Goal: Use online tool/utility: Utilize a website feature to perform a specific function

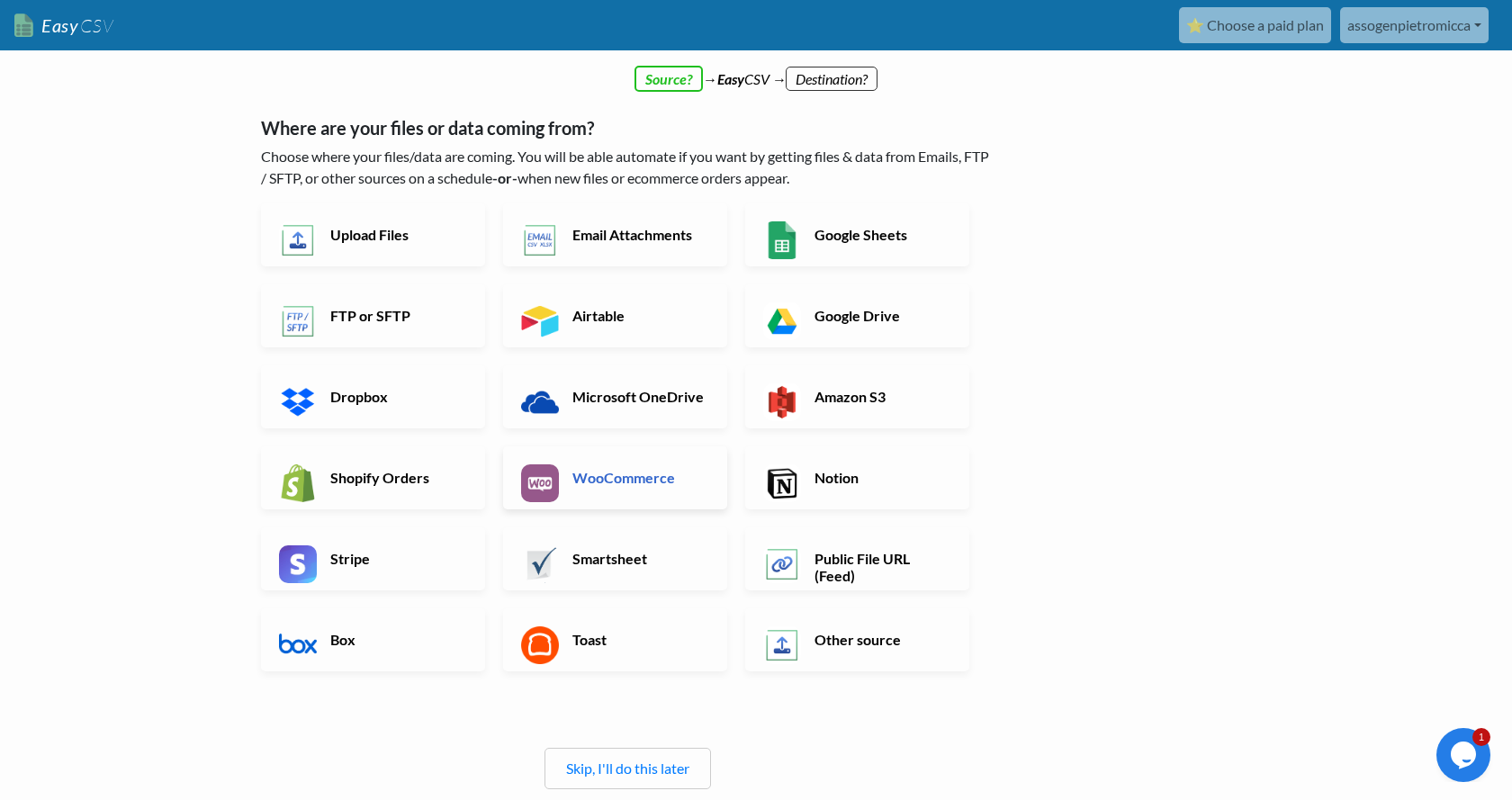
click at [662, 479] on h6 "WooCommerce" at bounding box center [639, 477] width 141 height 17
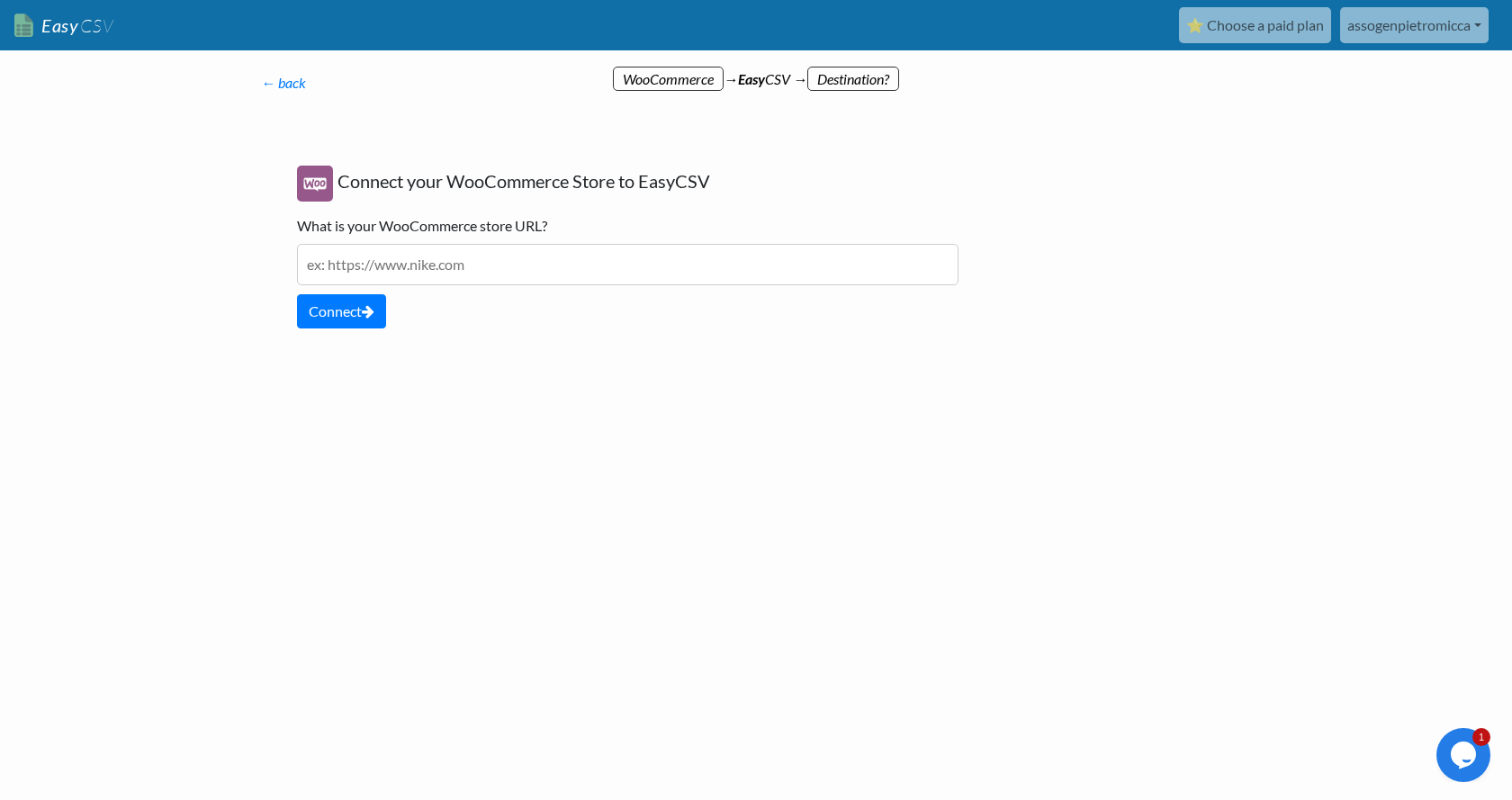
click at [438, 271] on input "text" at bounding box center [628, 265] width 661 height 42
click at [514, 276] on input "text" at bounding box center [628, 265] width 661 height 42
paste input "https://staging-2c1e-assogenorg.wpcomstaging.com/wp-admin/admin.php?page=woo-sy…"
drag, startPoint x: 642, startPoint y: 266, endPoint x: 1085, endPoint y: 270, distance: 443.0
click at [958, 269] on input "https://staging-2c1e-assogenorg.wpcomstaging.com/wp-admin/admin.php?page=woo-sy…" at bounding box center [628, 265] width 661 height 42
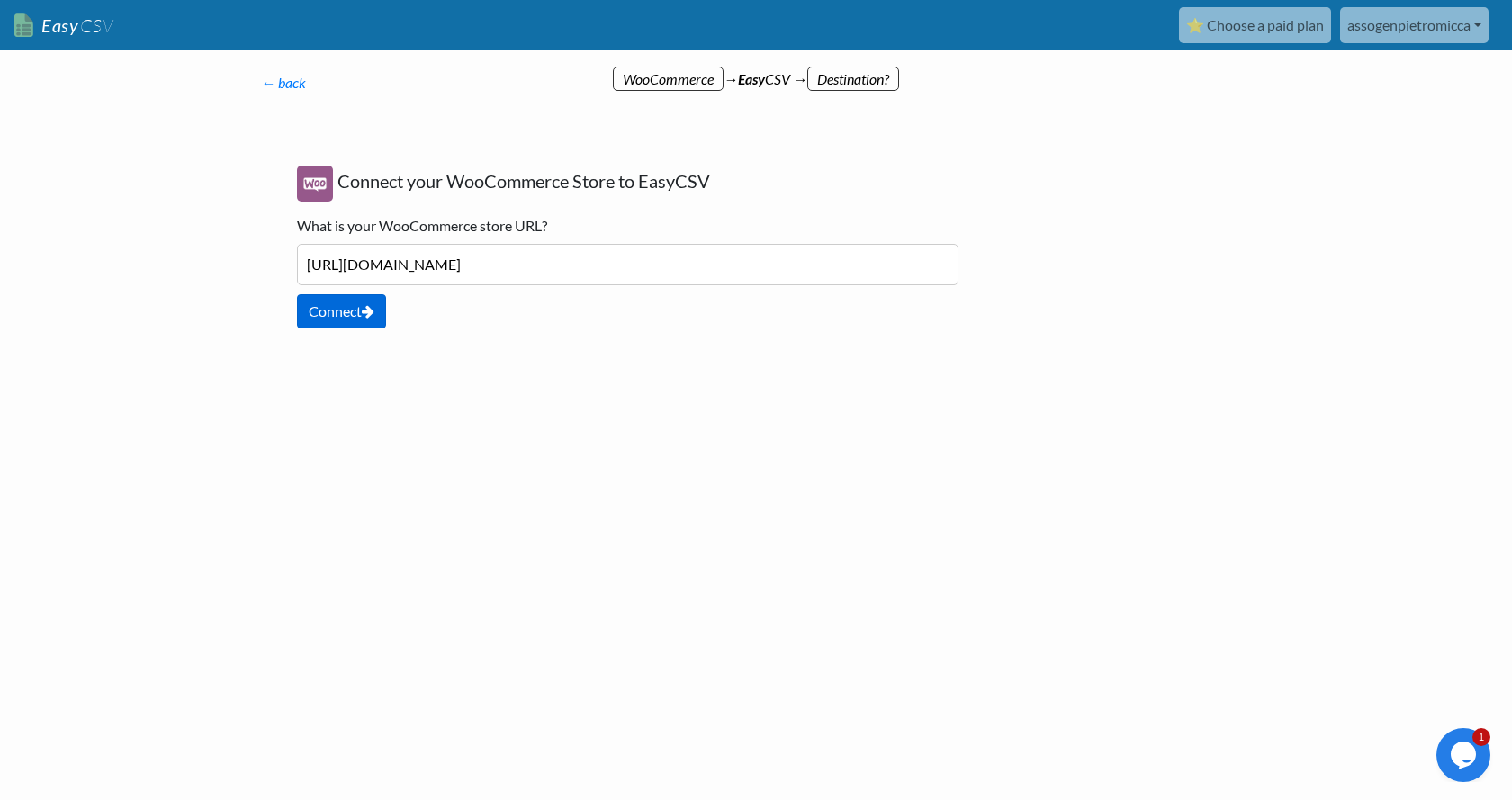
type input "https://staging-2c1e-assogenorg.wpcomstaging.com/"
click at [354, 309] on button "Connect" at bounding box center [341, 312] width 89 height 34
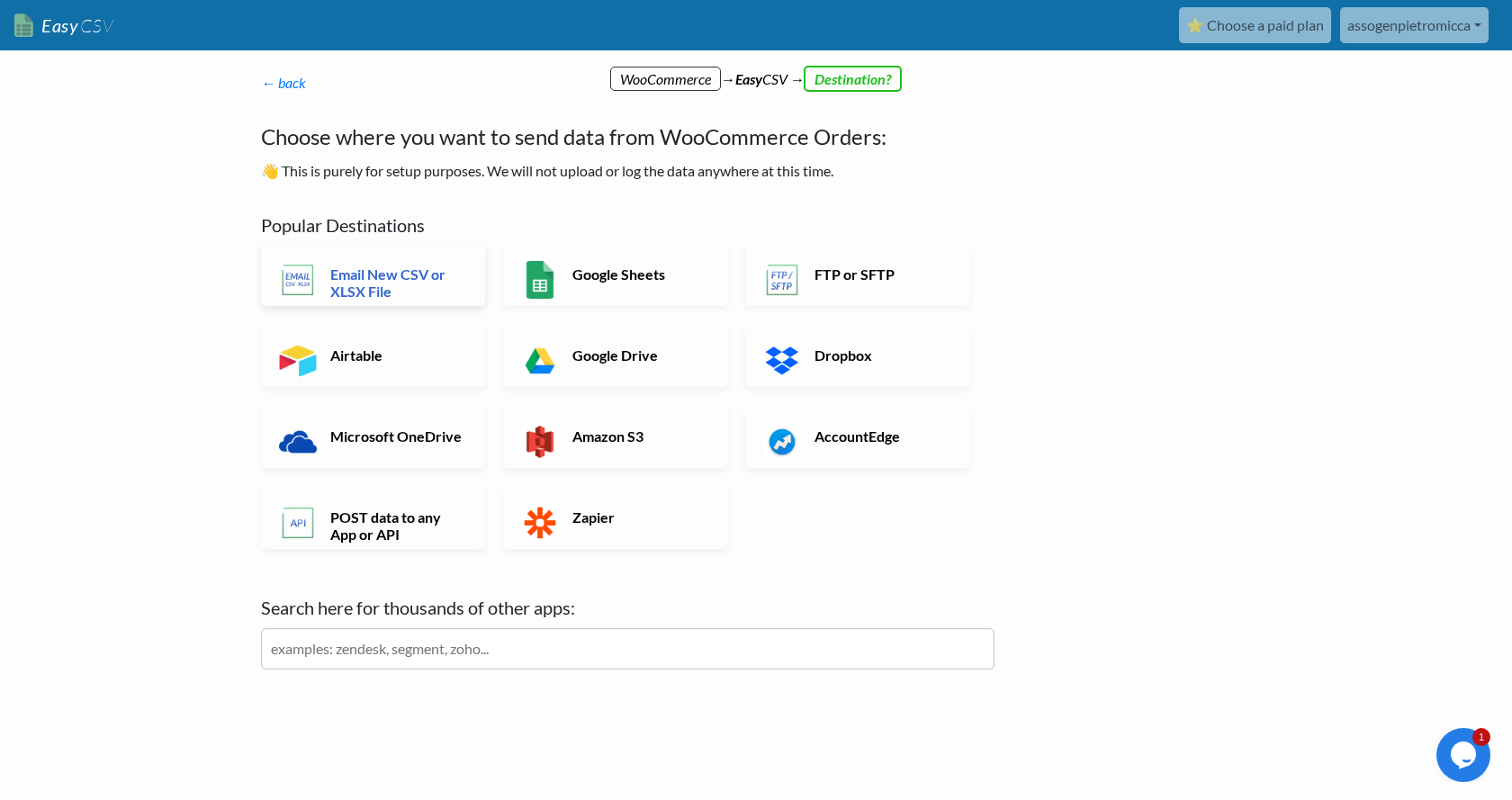
click at [383, 281] on h6 "Email New CSV or XLSX File" at bounding box center [397, 283] width 141 height 34
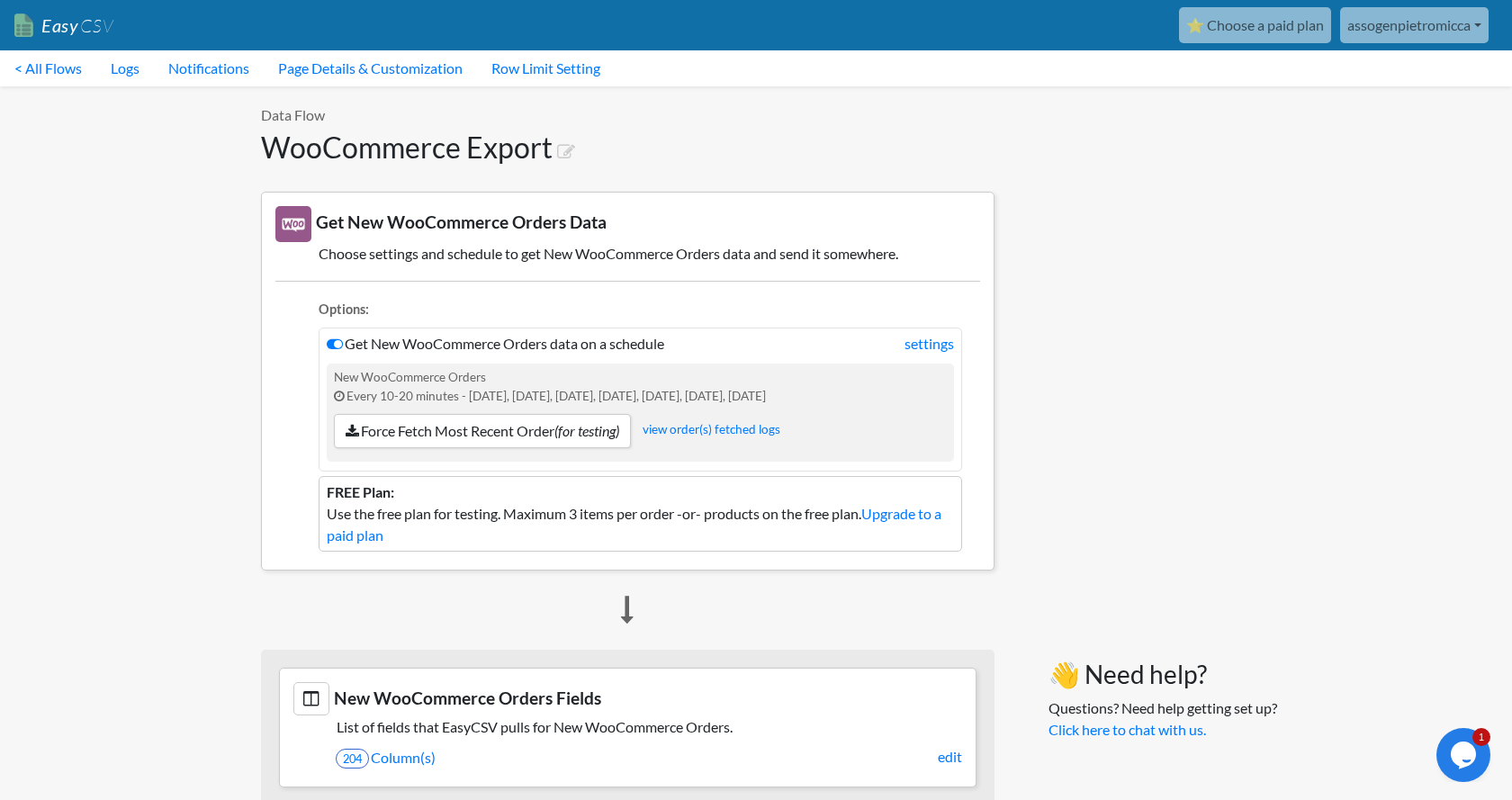
scroll to position [92, 0]
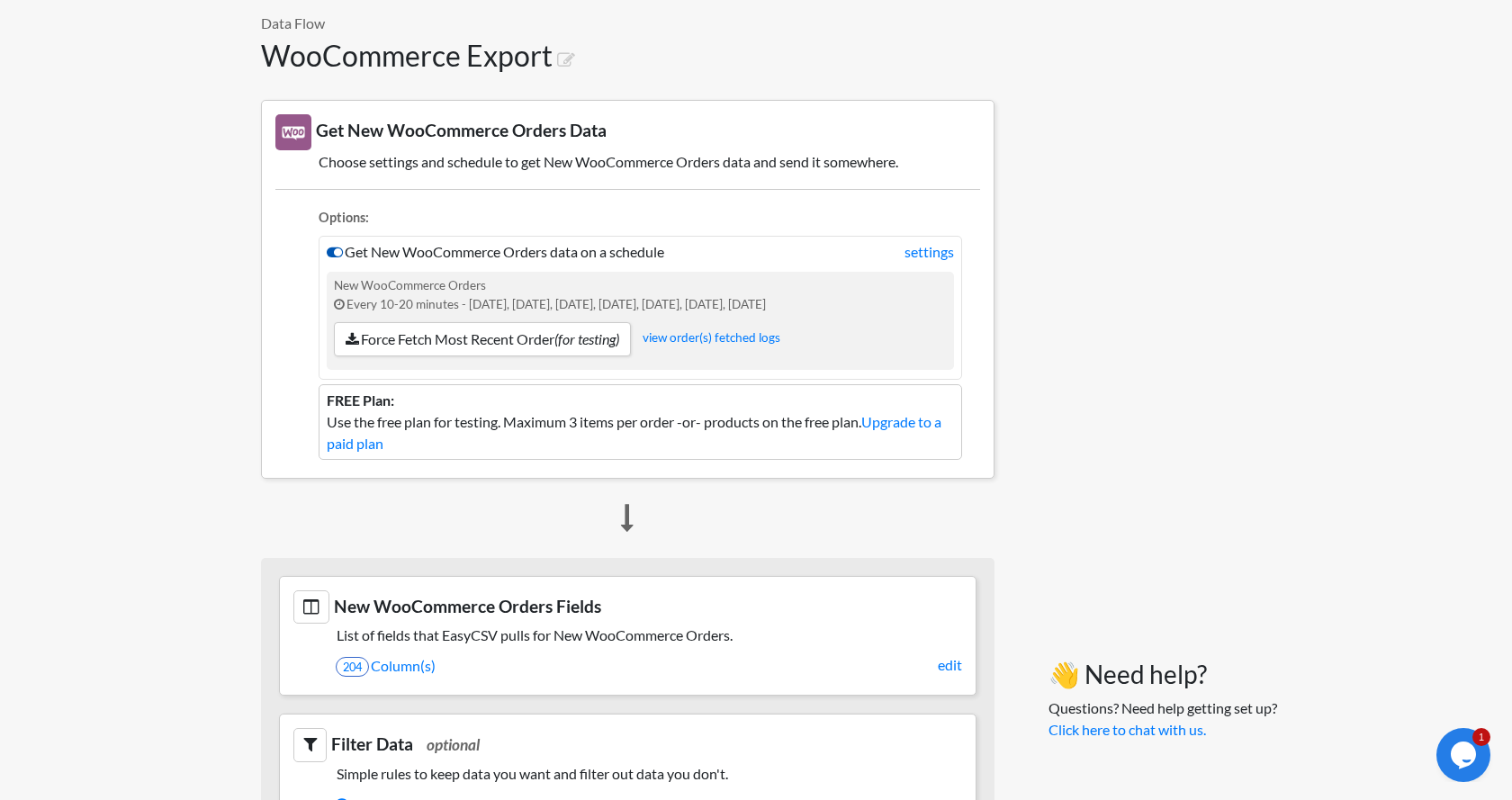
click at [335, 252] on icon at bounding box center [335, 252] width 16 height 14
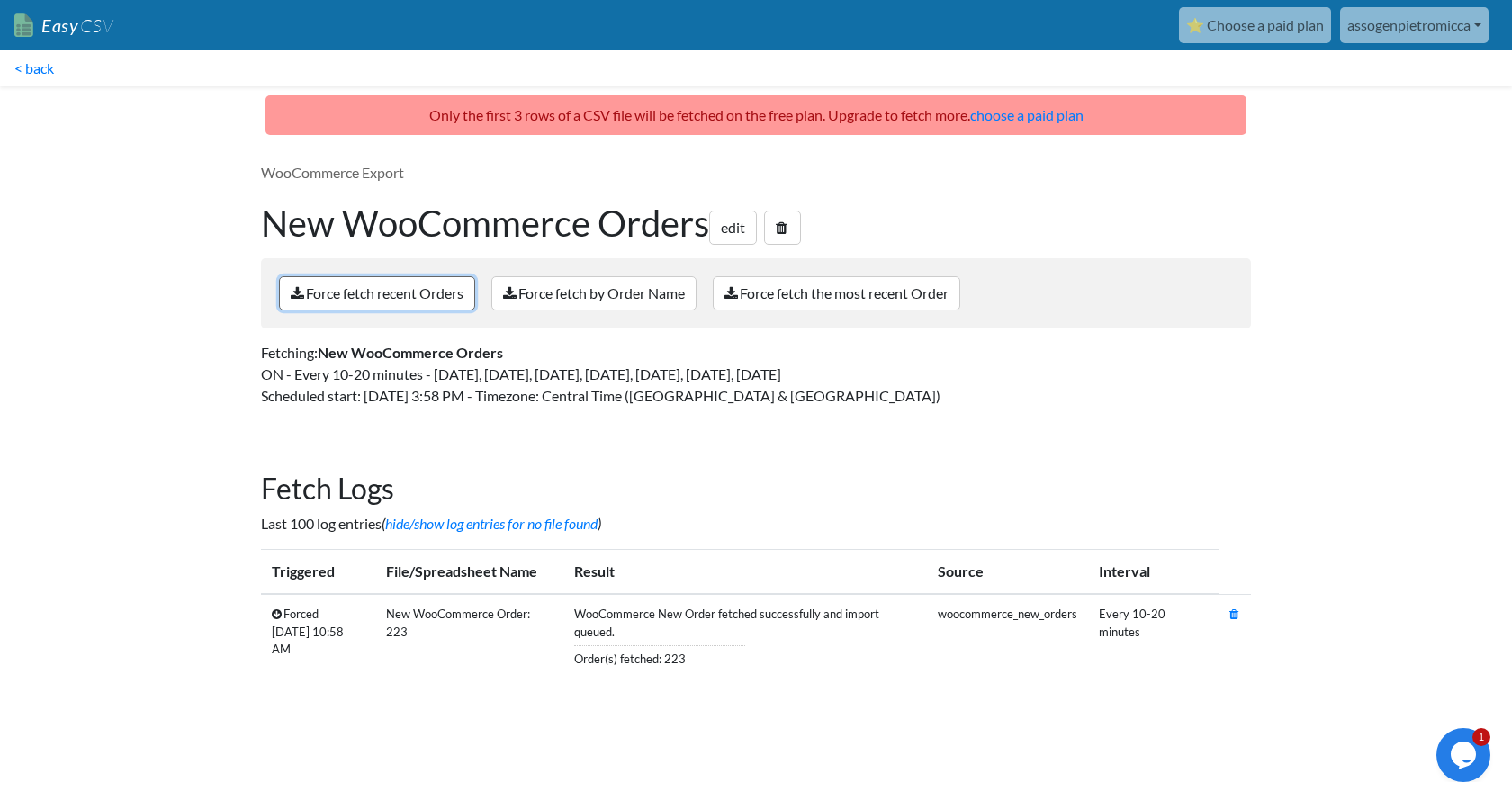
click at [386, 300] on link "Force fetch recent Orders" at bounding box center [377, 293] width 196 height 34
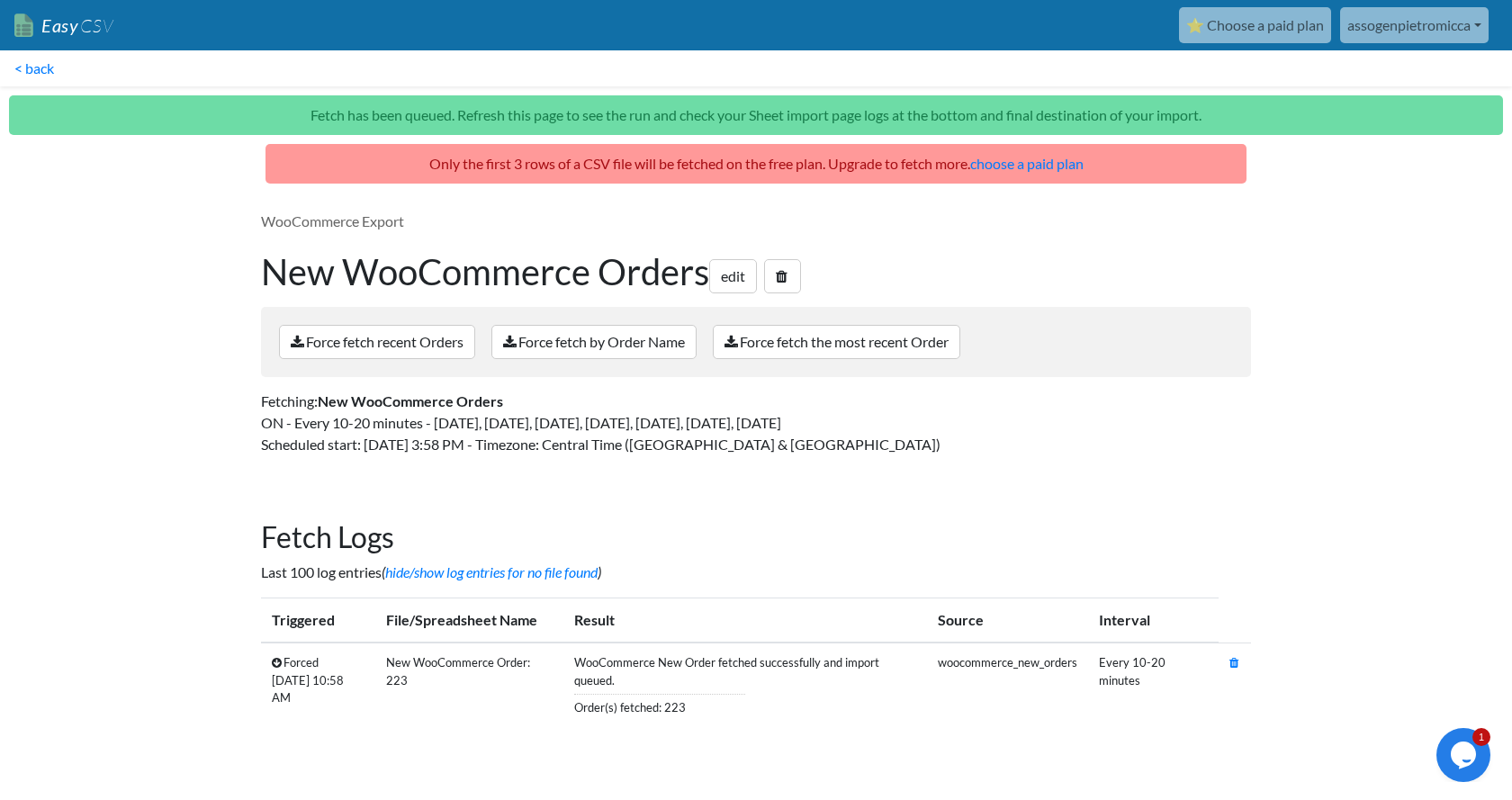
click at [1473, 40] on link "assogenpietromicca" at bounding box center [1414, 25] width 148 height 36
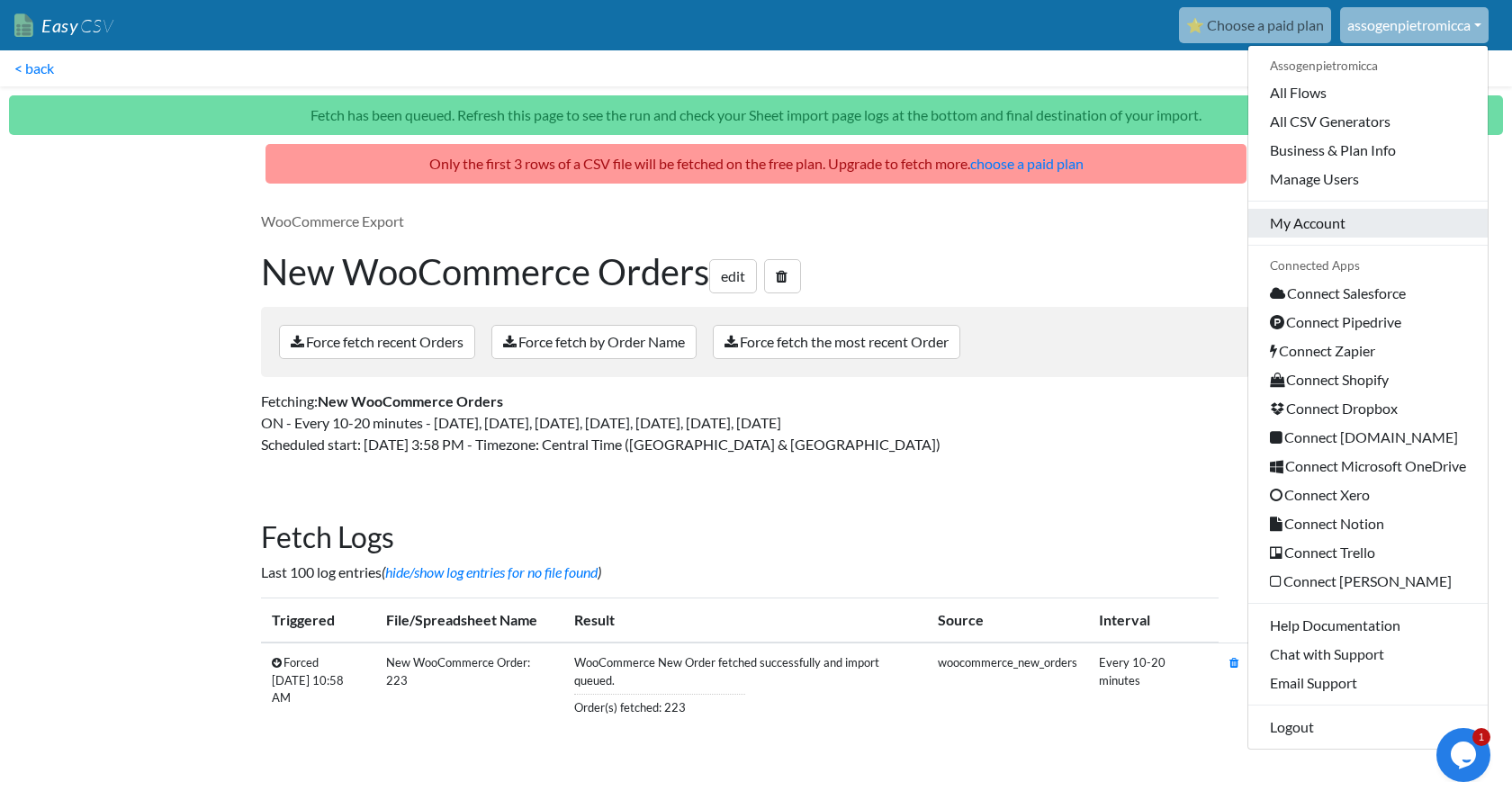
click at [1329, 225] on link "My Account" at bounding box center [1367, 223] width 239 height 29
